Goal: Task Accomplishment & Management: Manage account settings

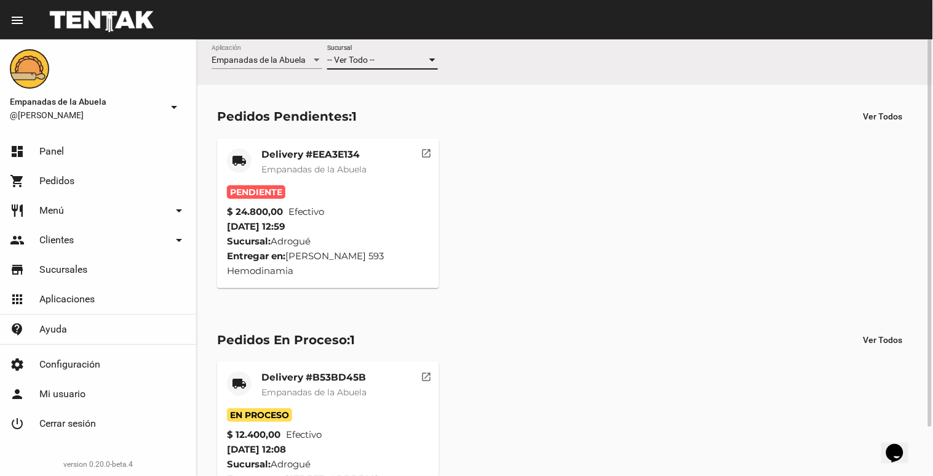
click at [429, 58] on div at bounding box center [432, 60] width 11 height 10
click at [433, 103] on span "Lomas [PERSON_NAME]" at bounding box center [384, 112] width 114 height 26
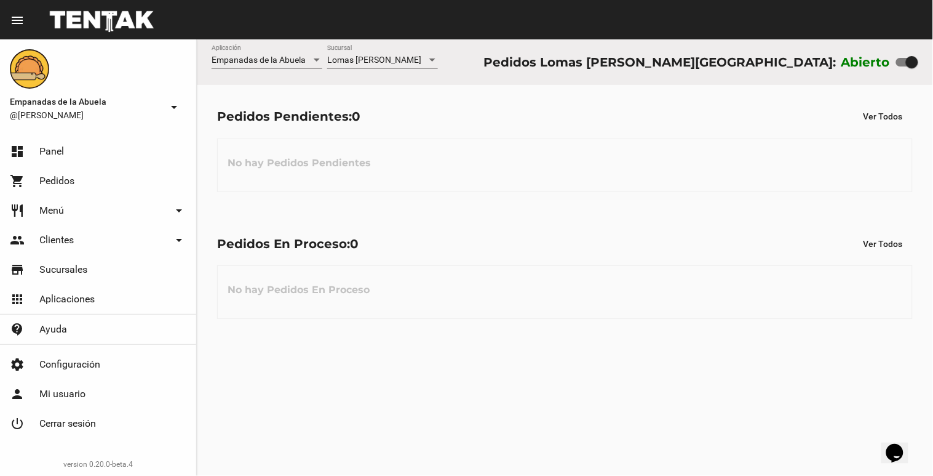
click at [433, 66] on div "Lomas [PERSON_NAME] Sucursal" at bounding box center [382, 57] width 111 height 24
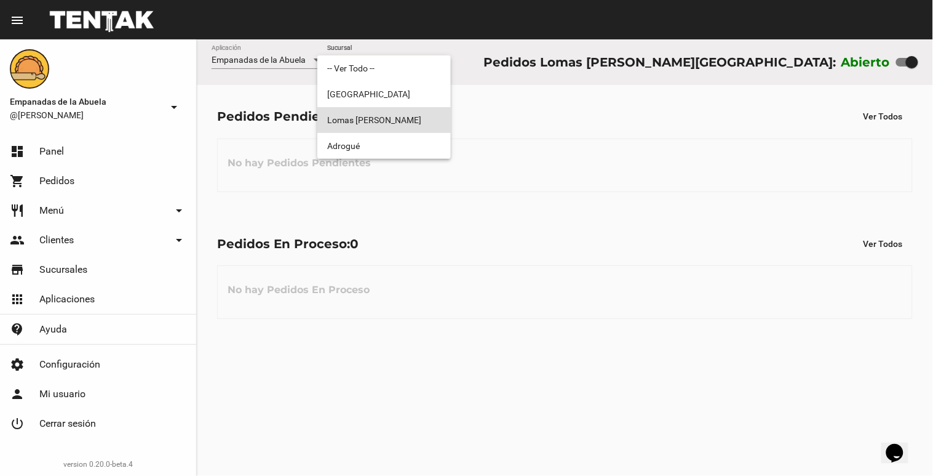
click at [380, 112] on span "Lomas [PERSON_NAME]" at bounding box center [384, 120] width 114 height 26
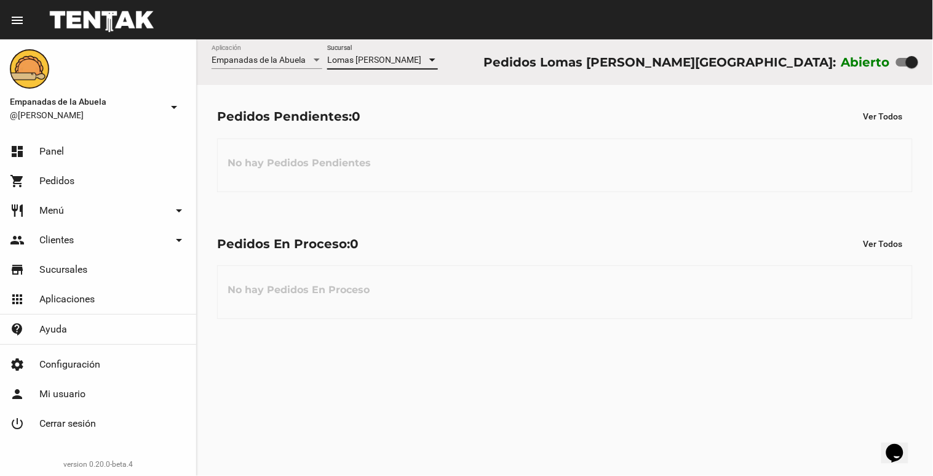
click at [432, 62] on div at bounding box center [432, 59] width 6 height 3
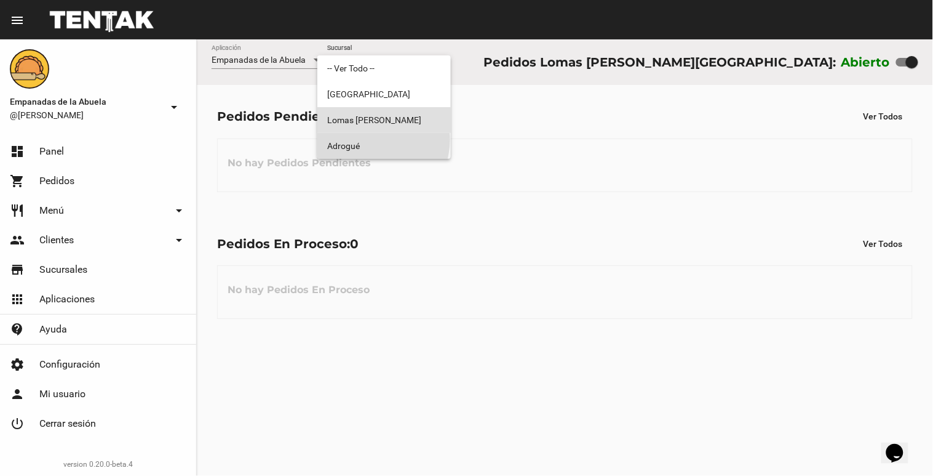
click at [373, 140] on span "Adrogué" at bounding box center [384, 146] width 114 height 26
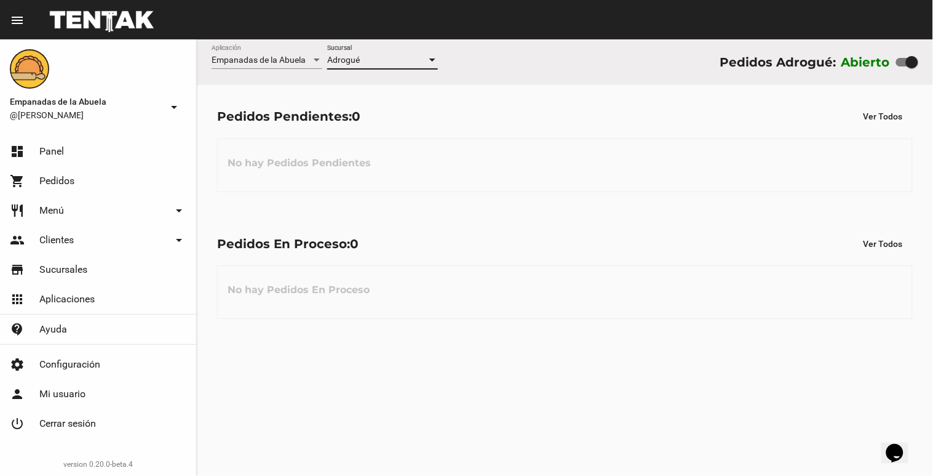
click at [434, 60] on div at bounding box center [432, 59] width 6 height 3
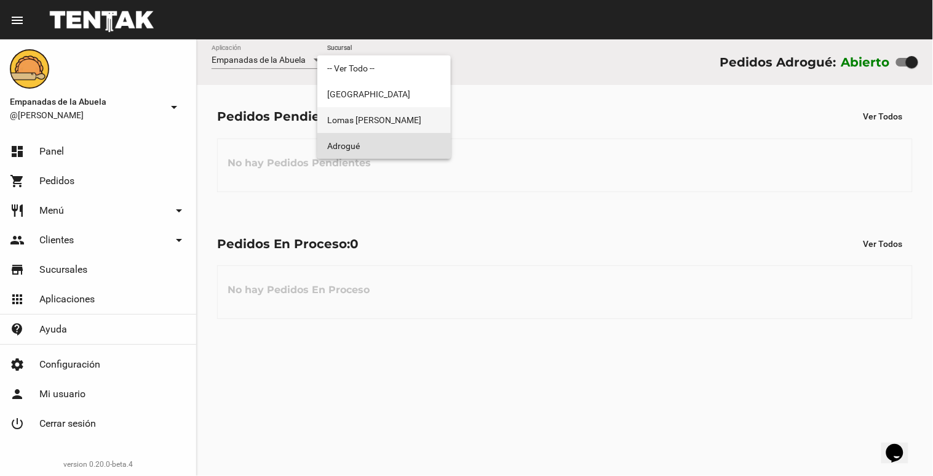
click at [385, 132] on span "Lomas [PERSON_NAME]" at bounding box center [384, 120] width 114 height 26
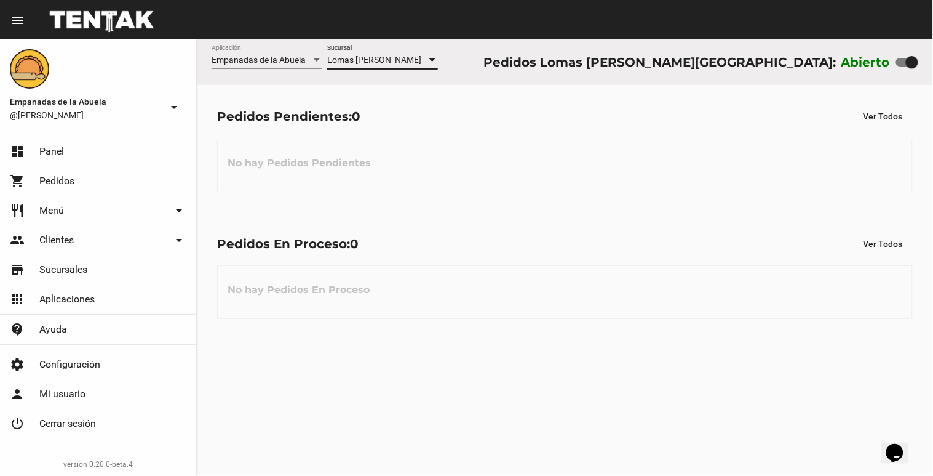
click at [434, 60] on div at bounding box center [432, 59] width 6 height 3
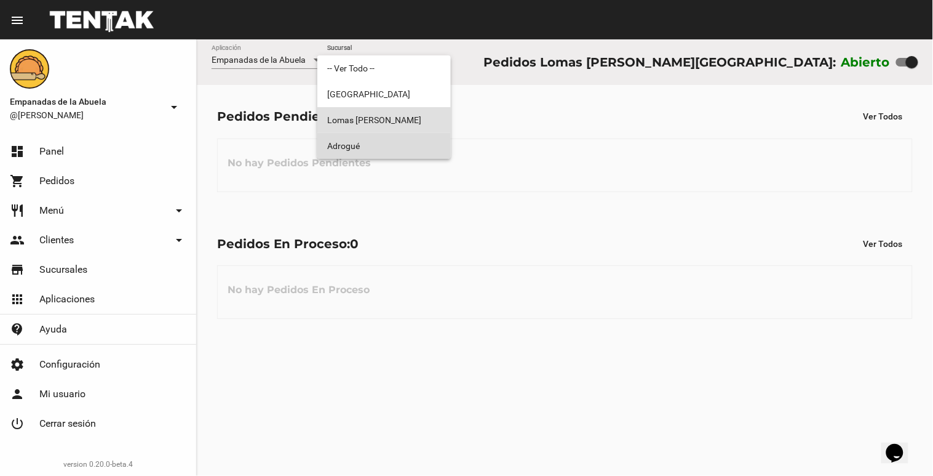
click at [421, 142] on span "Adrogué" at bounding box center [384, 146] width 114 height 26
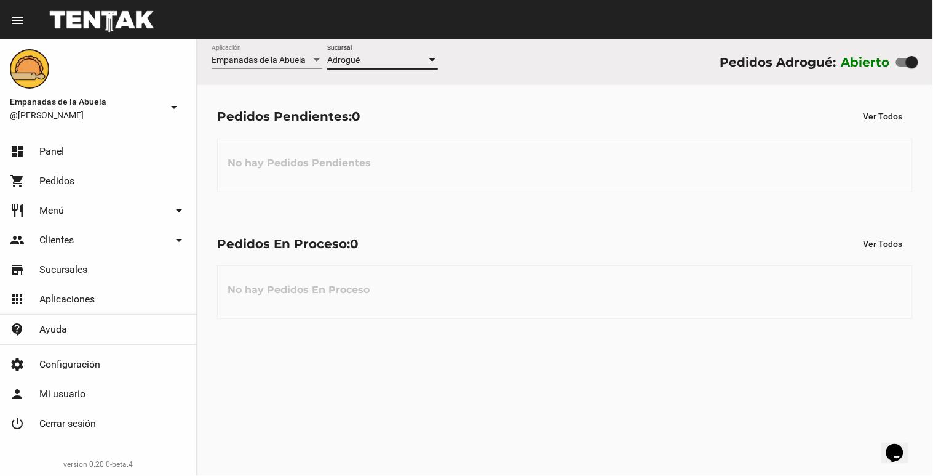
click at [431, 62] on div at bounding box center [432, 60] width 11 height 10
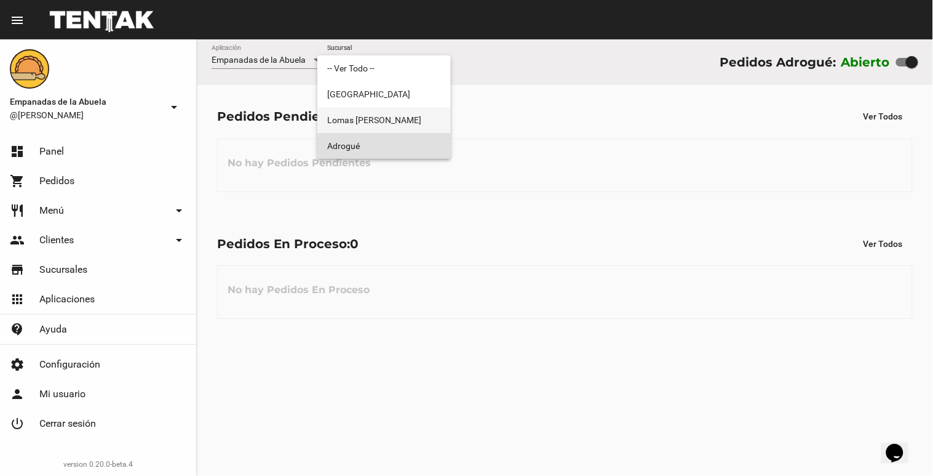
click at [396, 127] on span "Lomas [PERSON_NAME]" at bounding box center [384, 120] width 114 height 26
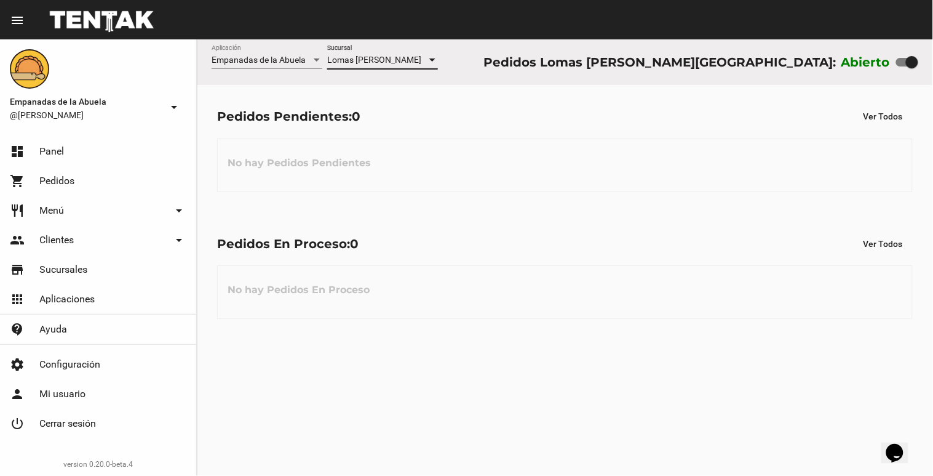
click at [918, 65] on div at bounding box center [912, 62] width 12 height 12
click at [903, 66] on input "checkbox" at bounding box center [902, 66] width 1 height 1
checkbox input "false"
